Goal: Book appointment/travel/reservation

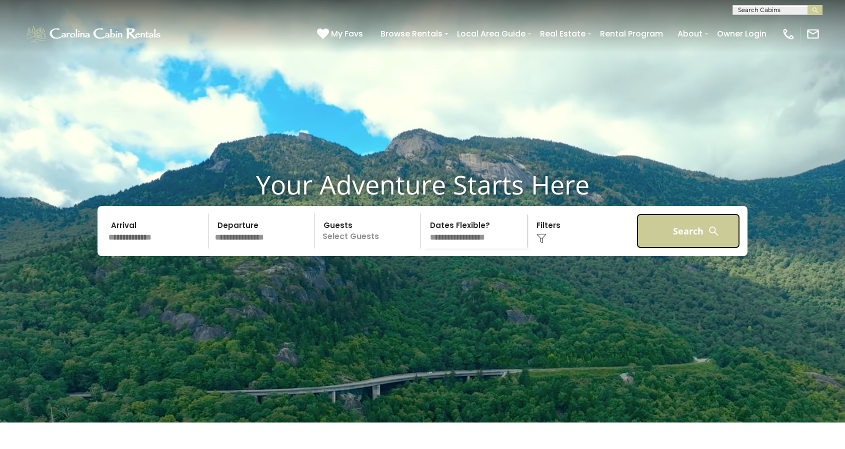
click at [677, 238] on button "Search" at bounding box center [689, 231] width 104 height 35
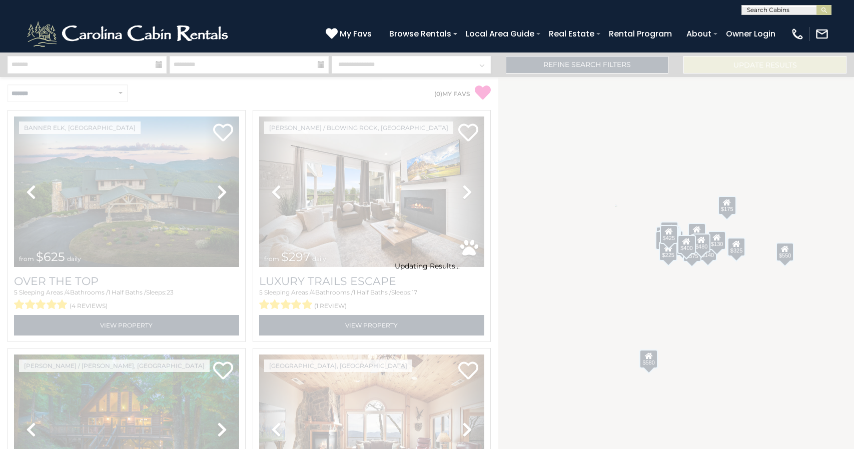
click at [317, 164] on div "Updating Results..." at bounding box center [427, 251] width 854 height 397
click at [244, 88] on div "Updating Results..." at bounding box center [427, 251] width 854 height 397
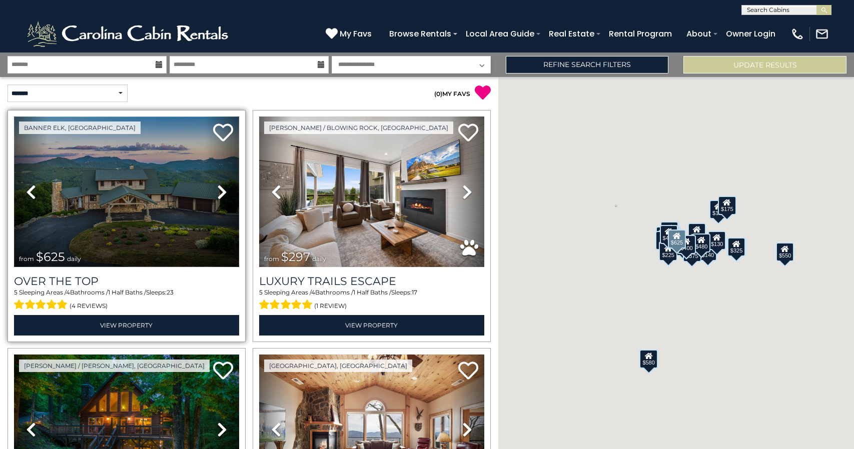
click at [185, 198] on img at bounding box center [126, 192] width 225 height 151
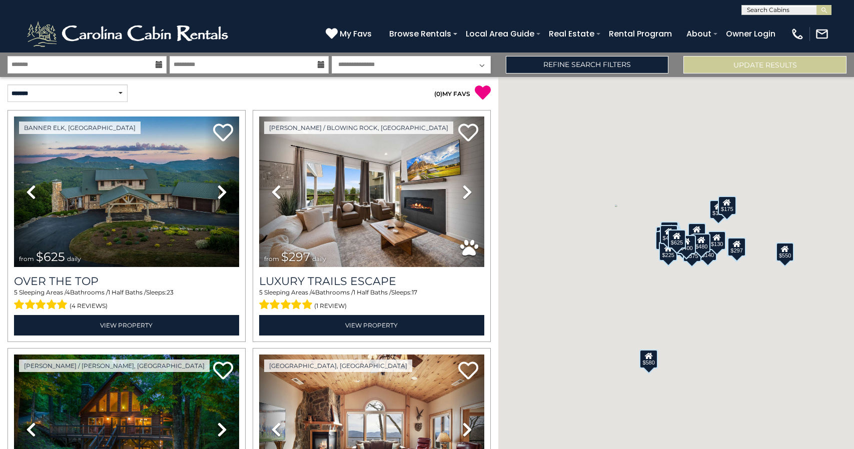
click at [778, 427] on div "$580 $290 $424 $395 $270 $185 $230 $550 $349 $230 $160 $325 $185 $215 $140 $130…" at bounding box center [676, 263] width 356 height 372
